Goal: Find specific page/section: Find specific page/section

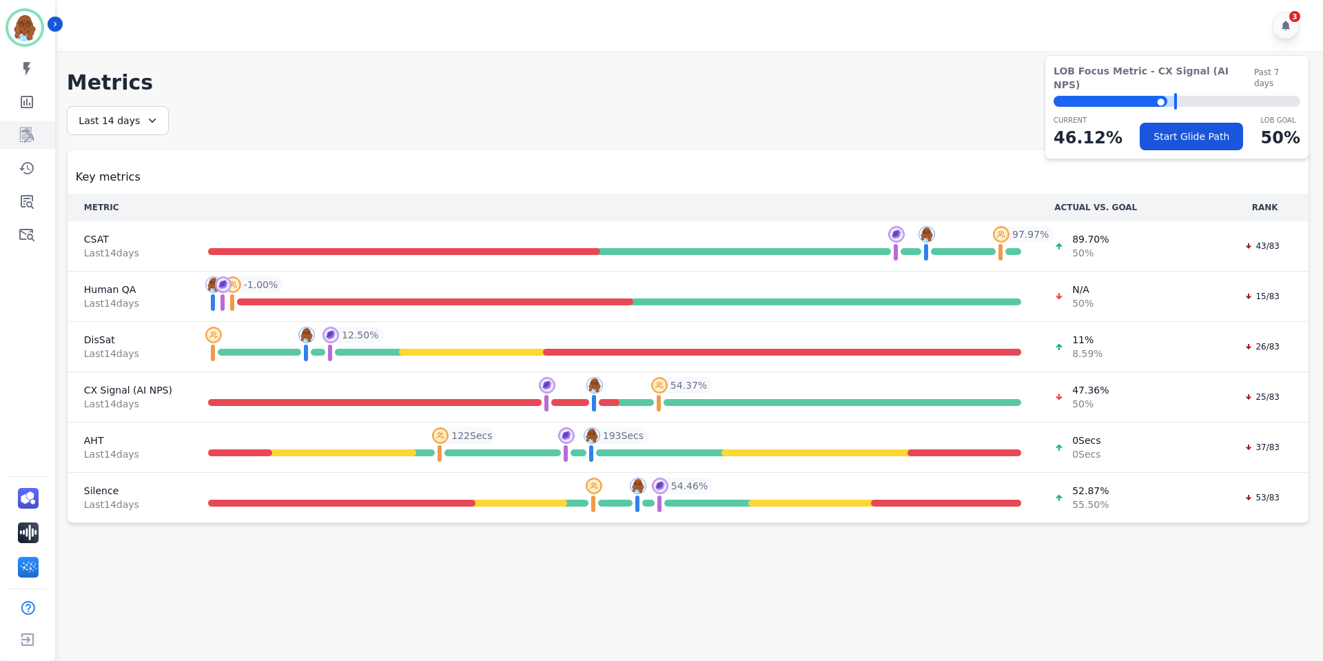
click at [28, 136] on icon "Sidebar" at bounding box center [27, 135] width 17 height 17
